Goal: Task Accomplishment & Management: Manage account settings

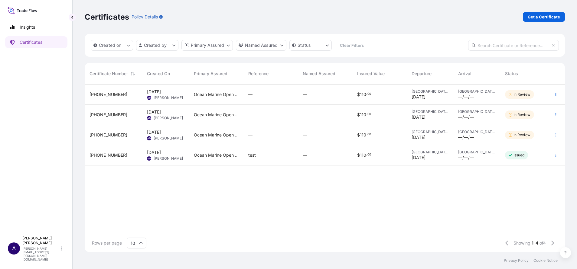
scroll to position [164, 473]
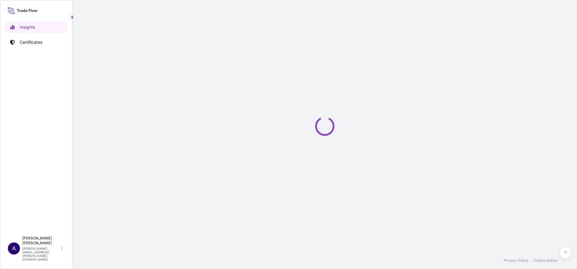
select select "2025"
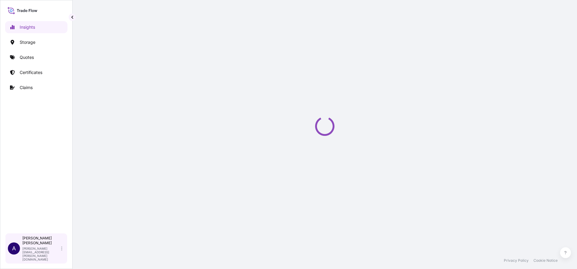
click at [62, 254] on div "[PERSON_NAME] [PERSON_NAME][EMAIL_ADDRESS][PERSON_NAME][DOMAIN_NAME]" at bounding box center [43, 248] width 42 height 25
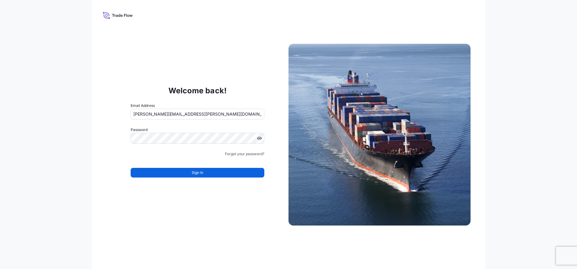
click at [181, 113] on input "[PERSON_NAME][EMAIL_ADDRESS][PERSON_NAME][DOMAIN_NAME]" at bounding box center [198, 114] width 134 height 11
click at [181, 113] on input "jennifer.ellis+transportesfink@wtwco.com" at bounding box center [198, 114] width 134 height 11
paste input "allison.mincher+dsv"
type input "a"
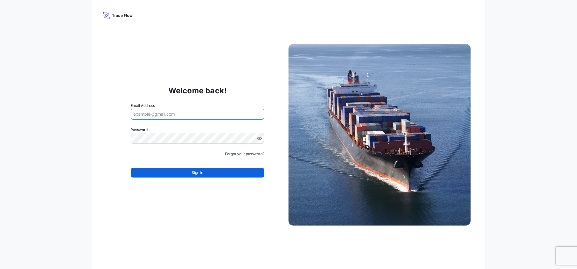
click at [265, 79] on div "Welcome back! Email Address Password Must include: Upper & lower case letters S…" at bounding box center [197, 135] width 182 height 125
click at [248, 154] on link "Forgot your password?" at bounding box center [244, 154] width 39 height 6
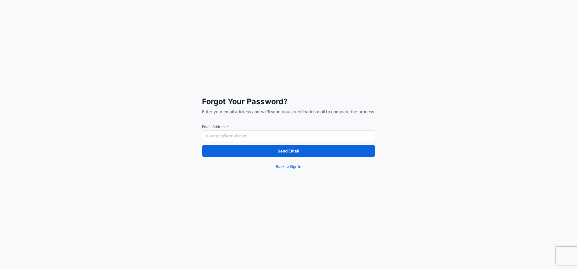
click at [265, 137] on input "Email Address *" at bounding box center [288, 136] width 173 height 11
type input "a"
paste input "allison.mincher+dsv@wtwco.com"
type input "allison.mincher+dsv@wtwco.com"
click at [416, 121] on div "Forgot Your Password? Enter your email address and we'll send you a verificatio…" at bounding box center [288, 134] width 577 height 269
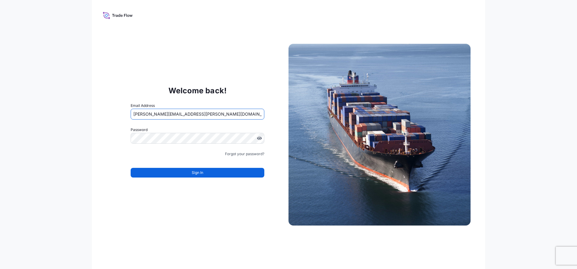
click at [225, 115] on input "jennifer.ellis+transportesfink@wtwco.com" at bounding box center [198, 114] width 134 height 11
type input "j"
paste input "allison.mincher+dsv@wtwco.com"
type input "allison.mincher+dsv@wtwco.com"
click at [224, 129] on label "Password" at bounding box center [198, 130] width 134 height 6
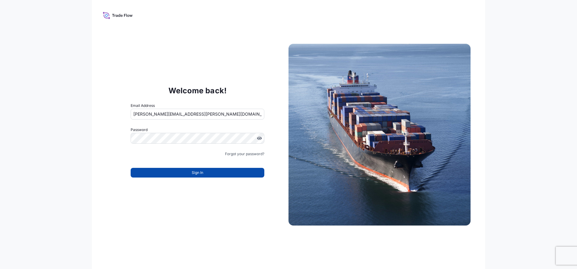
click at [199, 173] on span "Sign In" at bounding box center [197, 173] width 11 height 6
